Goal: Navigation & Orientation: Find specific page/section

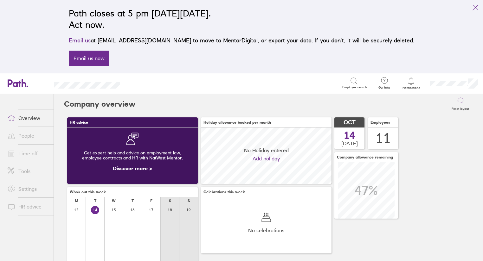
scroll to position [56, 131]
click at [27, 137] on link "People" at bounding box center [28, 136] width 51 height 13
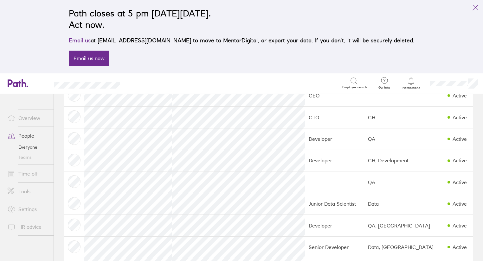
scroll to position [45, 0]
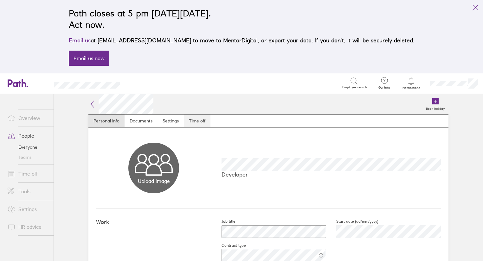
click at [201, 124] on link "Time off" at bounding box center [197, 121] width 27 height 13
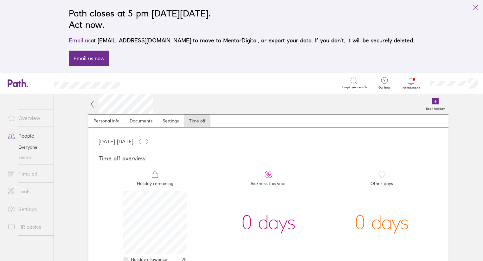
click at [23, 135] on link "People" at bounding box center [28, 136] width 51 height 13
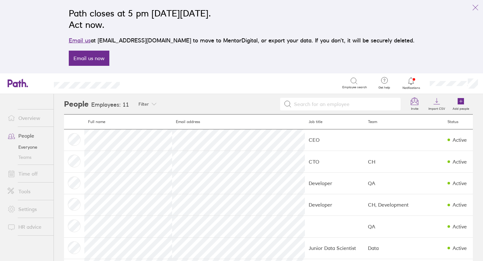
click at [22, 147] on link "Everyone" at bounding box center [28, 147] width 51 height 10
click at [26, 118] on link "Overview" at bounding box center [28, 118] width 51 height 13
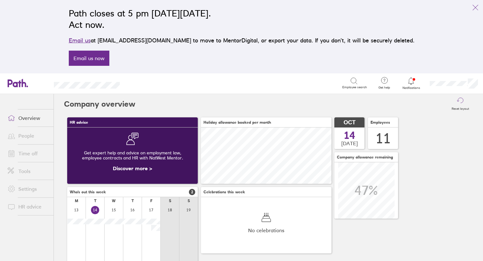
scroll to position [56, 131]
click at [31, 156] on link "Time off" at bounding box center [28, 153] width 51 height 13
